Goal: Task Accomplishment & Management: Manage account settings

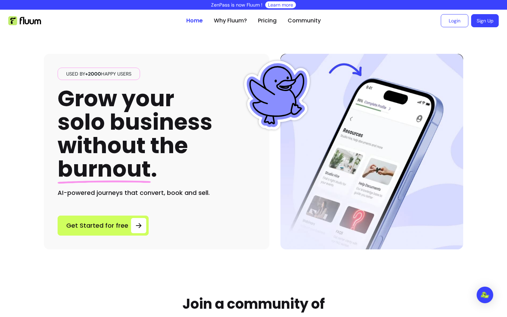
click at [280, 44] on div "Used by +2000 happy users Grow your solo business without the burnout . AI-powe…" at bounding box center [254, 141] width 420 height 218
click at [271, 22] on link "Pricing" at bounding box center [267, 21] width 19 height 8
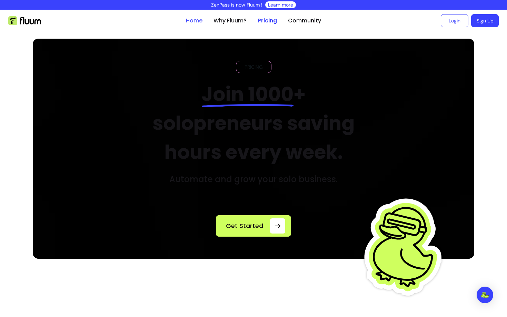
click at [196, 19] on link "Home" at bounding box center [194, 21] width 17 height 8
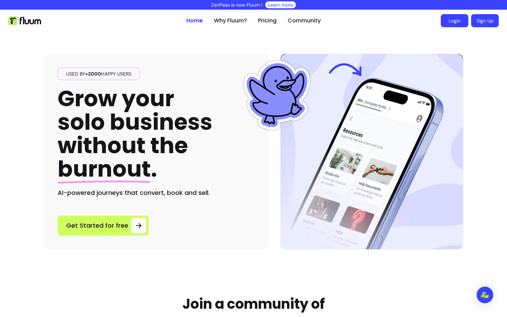
click at [453, 23] on link "Login" at bounding box center [455, 20] width 28 height 13
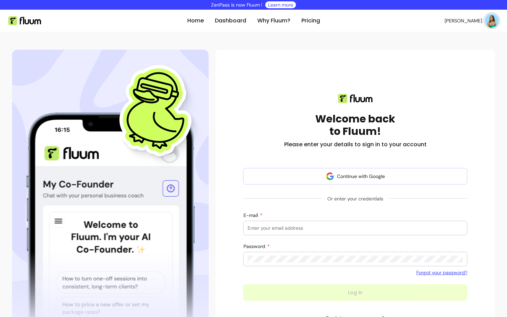
scroll to position [56, 0]
